Goal: Find specific page/section: Find specific page/section

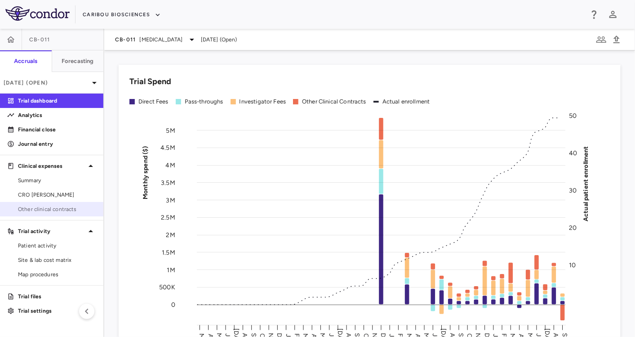
click at [40, 203] on link "Other clinical contracts" at bounding box center [51, 208] width 103 height 13
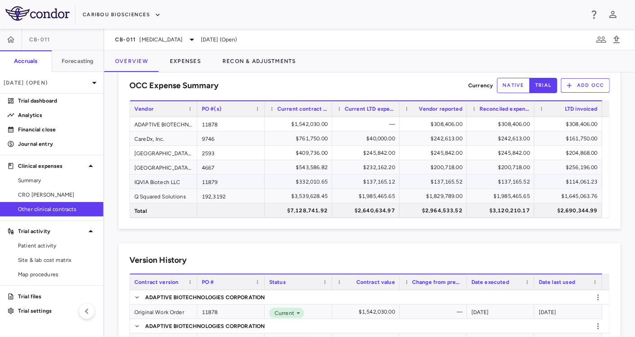
scroll to position [20, 0]
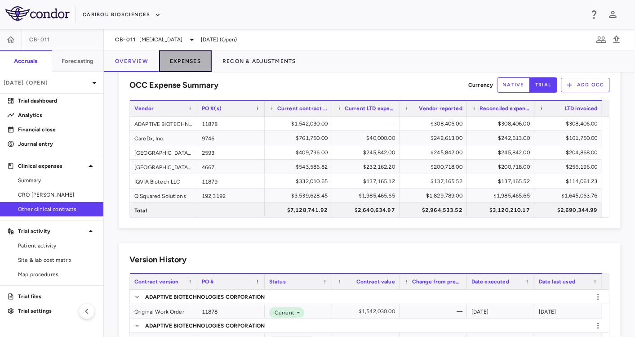
click at [190, 60] on button "Expenses" at bounding box center [185, 61] width 53 height 22
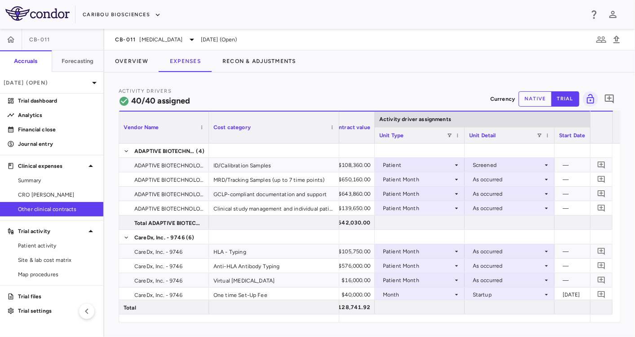
drag, startPoint x: 297, startPoint y: 136, endPoint x: 338, endPoint y: 145, distance: 42.3
click at [338, 145] on div "Vendor Name Cost category Activity driver assignments G/L account" at bounding box center [369, 216] width 501 height 211
click at [53, 139] on link "Journal entry" at bounding box center [51, 143] width 103 height 13
